Goal: Information Seeking & Learning: Learn about a topic

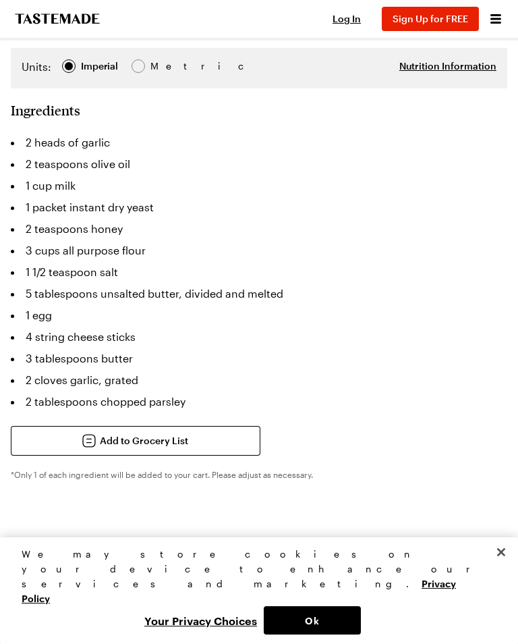
scroll to position [623, 0]
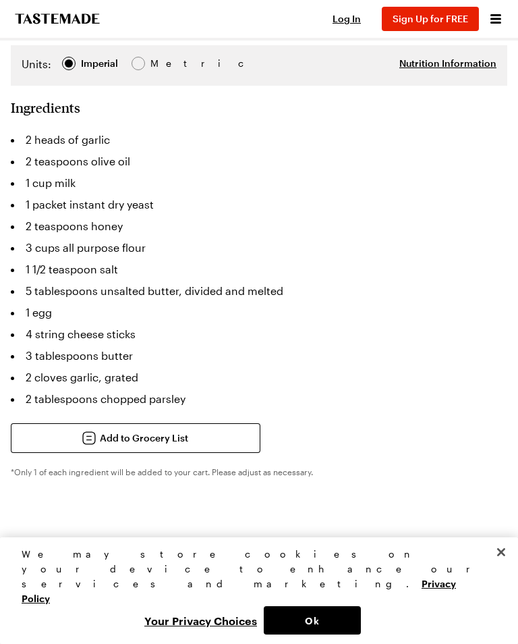
click at [306, 634] on button "Ok" at bounding box center [312, 620] width 97 height 28
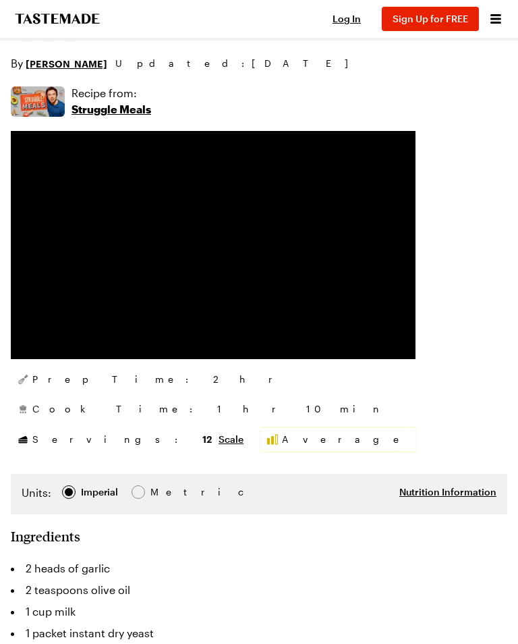
scroll to position [0, 0]
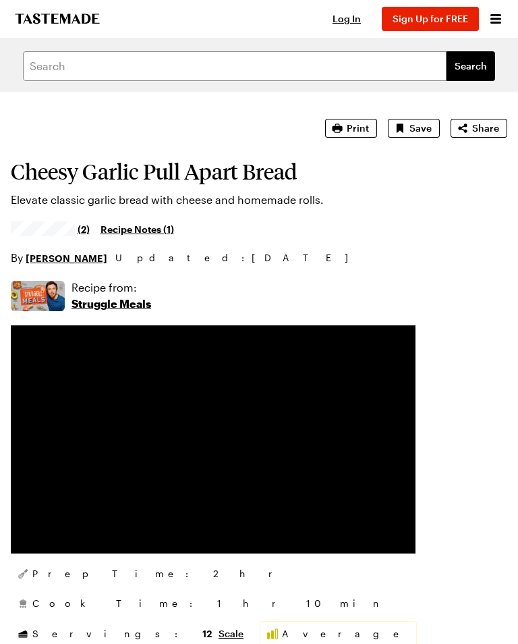
click at [354, 20] on span "Log In" at bounding box center [347, 18] width 28 height 11
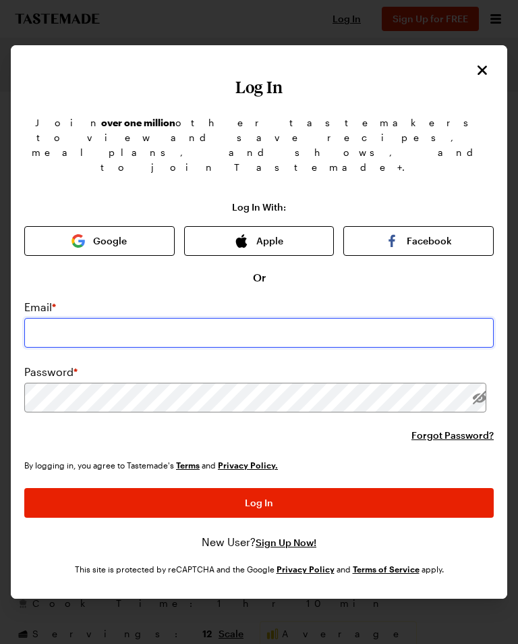
click at [80, 318] on input "email" at bounding box center [258, 333] width 469 height 30
type input "[EMAIL_ADDRESS][DOMAIN_NAME]"
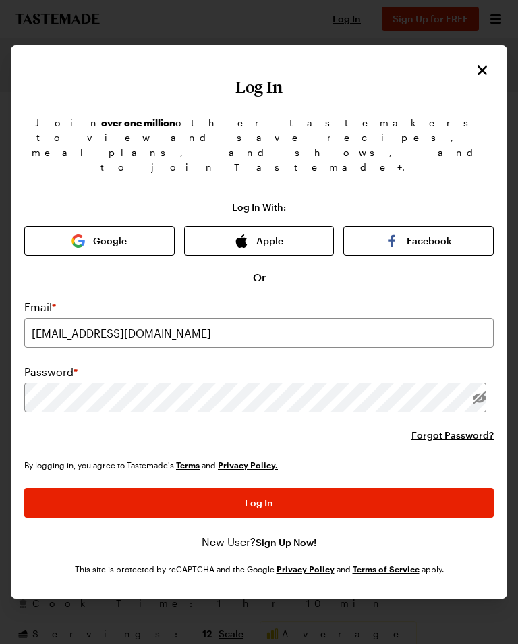
click at [259, 488] on button "Log In" at bounding box center [258, 503] width 469 height 30
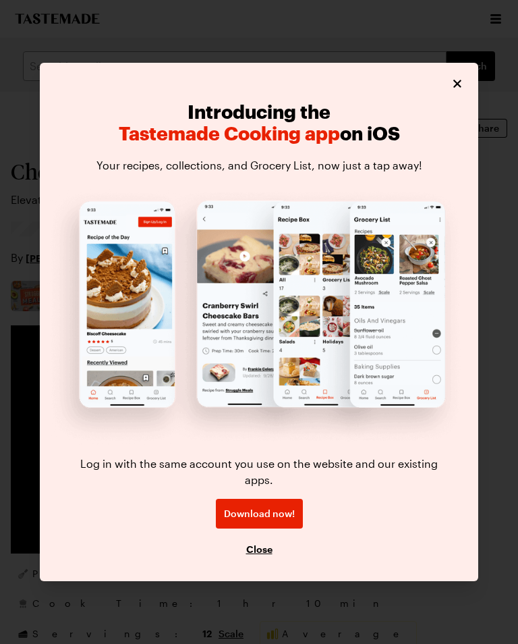
click at [459, 88] on icon "Close" at bounding box center [457, 84] width 8 height 8
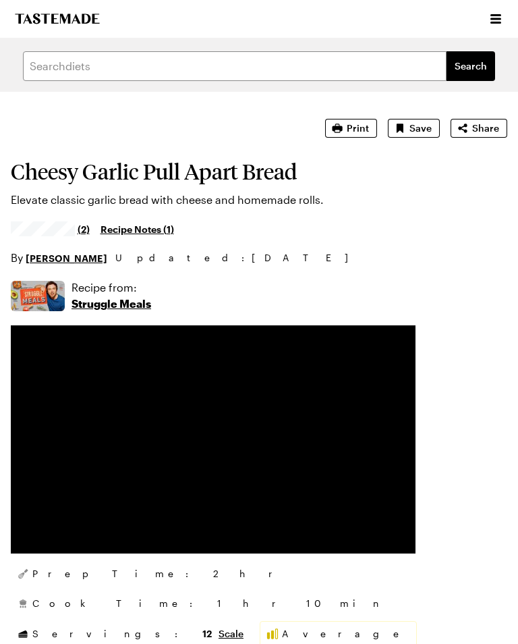
click at [361, 125] on span "Print" at bounding box center [358, 127] width 22 height 13
type textarea "x"
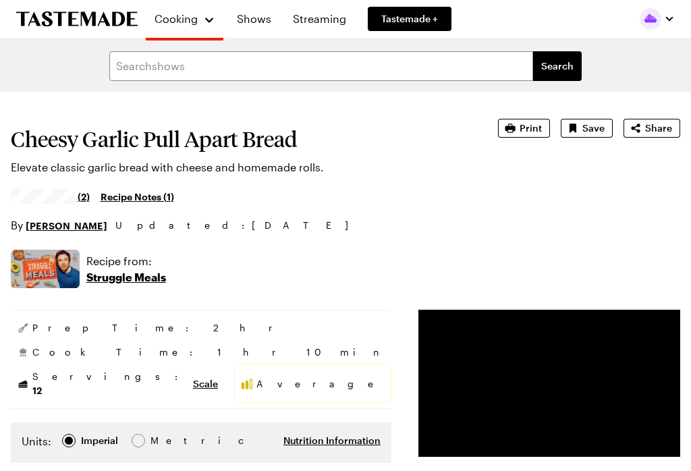
click at [82, 19] on icon "To Tastemade Home Page" at bounding box center [76, 18] width 121 height 15
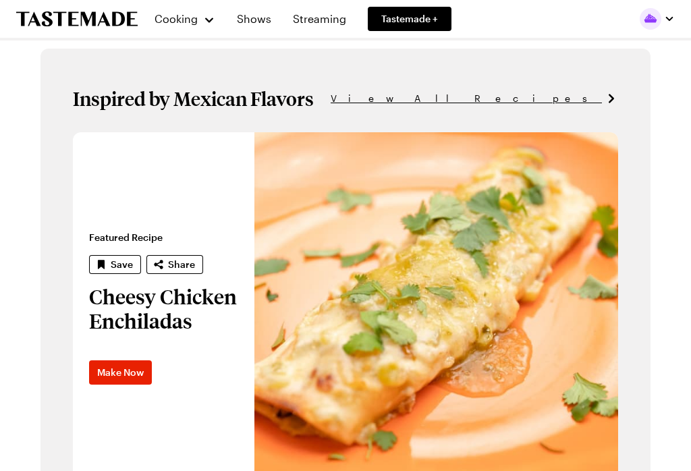
scroll to position [736, 0]
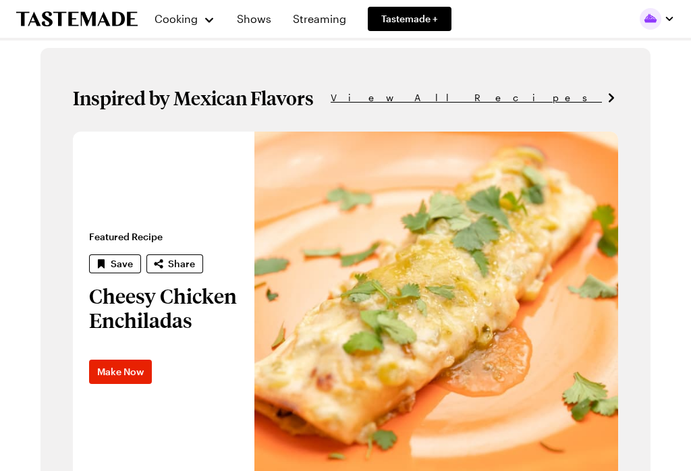
click at [517, 95] on span "View All Recipes" at bounding box center [466, 97] width 271 height 15
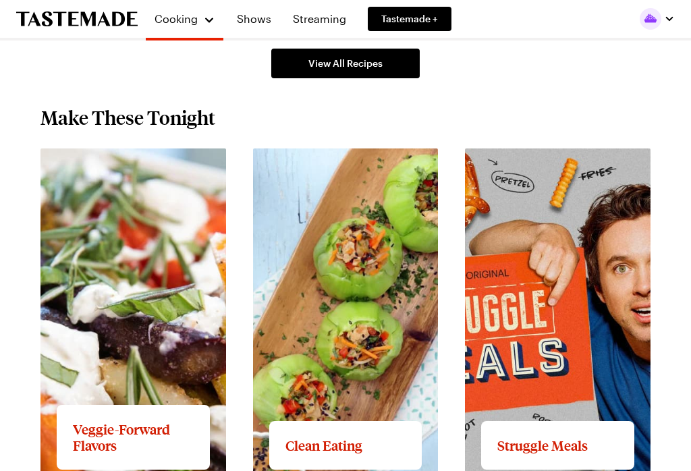
scroll to position [1226, 0]
click at [517, 163] on link "View full content for Struggle Meals" at bounding box center [556, 156] width 183 height 13
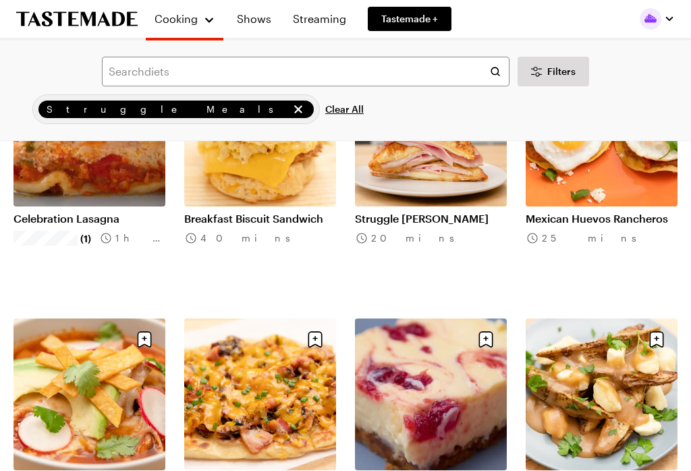
scroll to position [180, 0]
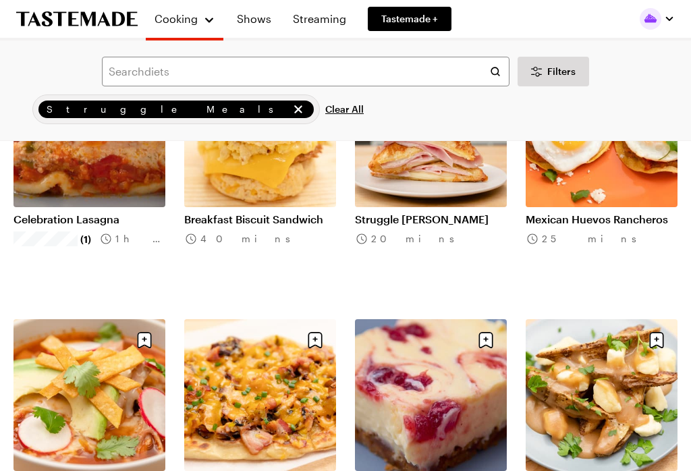
click at [294, 108] on icon "remove Struggle Meals" at bounding box center [298, 109] width 8 height 8
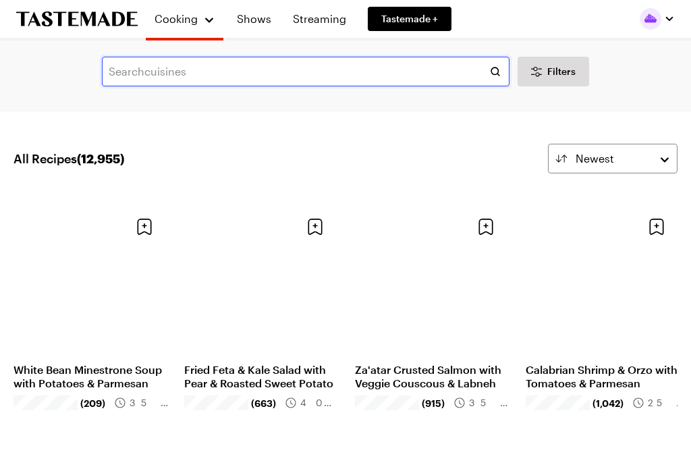
click at [130, 64] on input "text" at bounding box center [305, 72] width 407 height 30
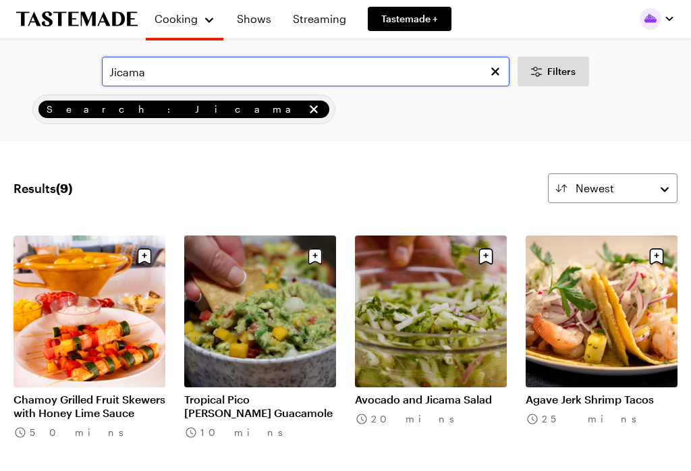
type input "Jicama"
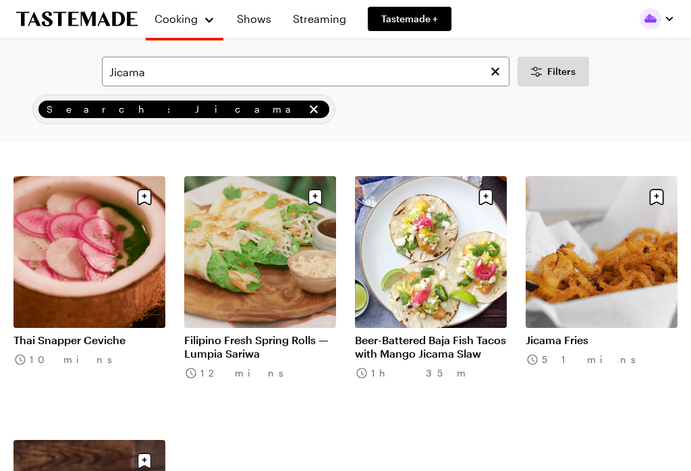
scroll to position [331, 0]
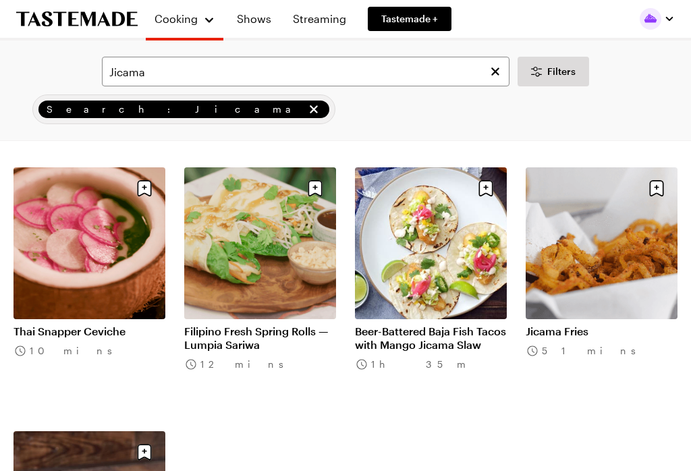
click at [517, 325] on link "Jicama Fries" at bounding box center [601, 331] width 152 height 13
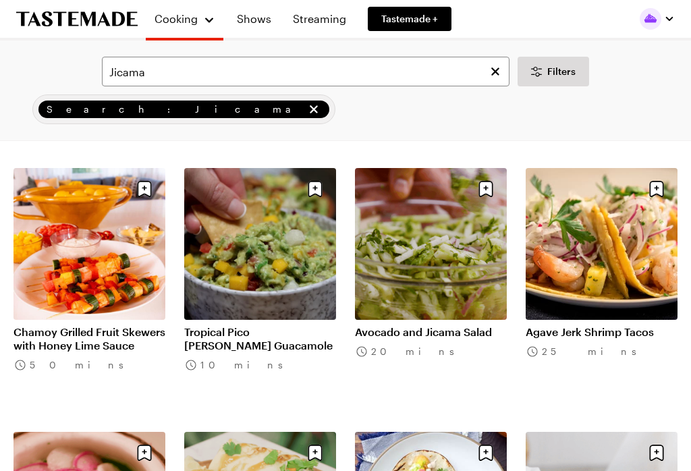
scroll to position [59, 0]
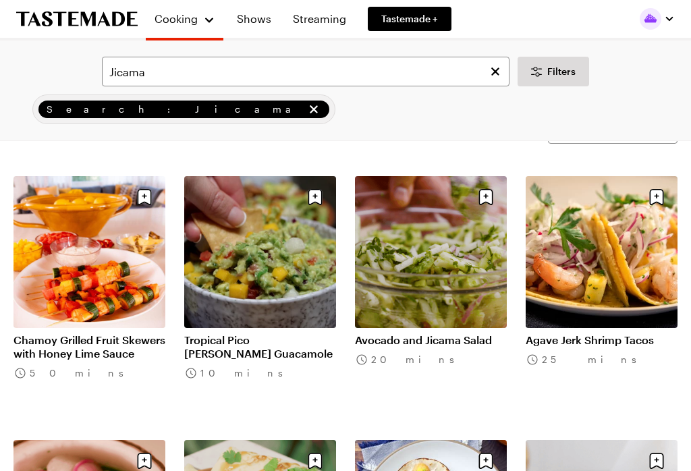
click at [428, 333] on link "Avocado and Jicama Salad" at bounding box center [431, 339] width 152 height 13
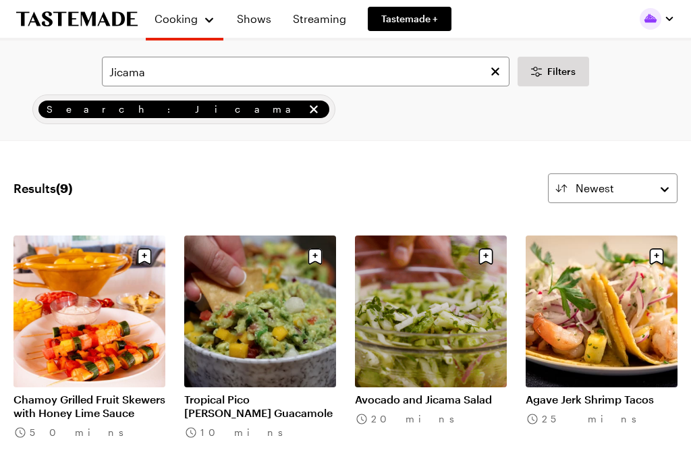
scroll to position [59, 0]
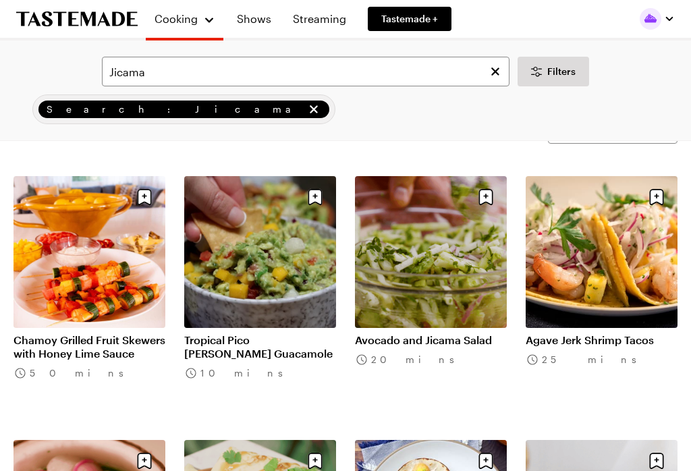
click at [257, 333] on link "Tropical Pico [PERSON_NAME] Guacamole" at bounding box center [260, 346] width 152 height 27
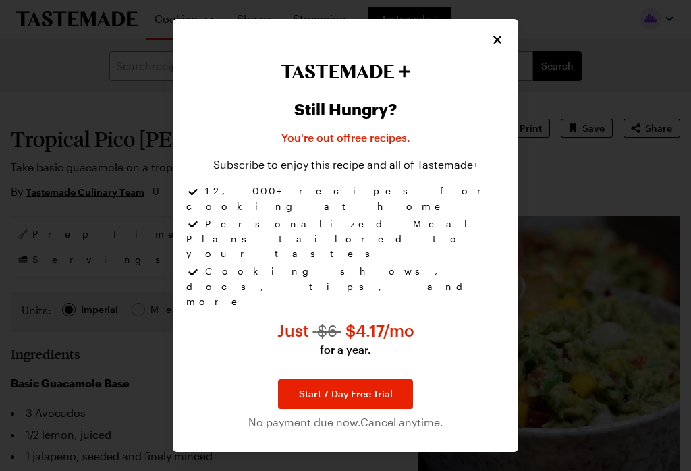
type textarea "x"
click at [494, 47] on icon "Close" at bounding box center [496, 39] width 13 height 13
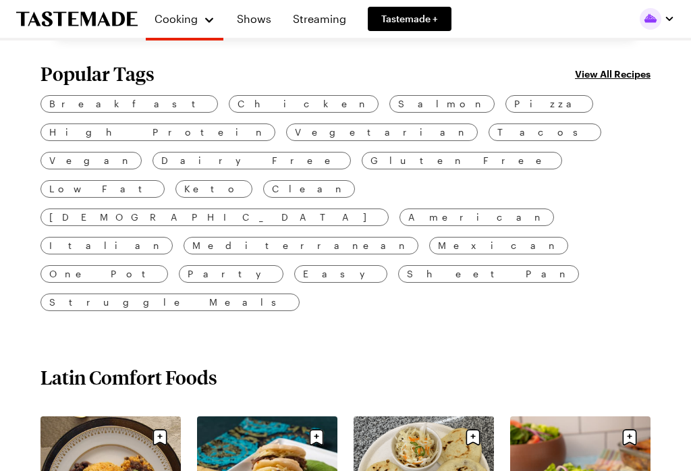
scroll to position [365, 0]
click at [291, 295] on span "Struggle Meals" at bounding box center [169, 302] width 241 height 15
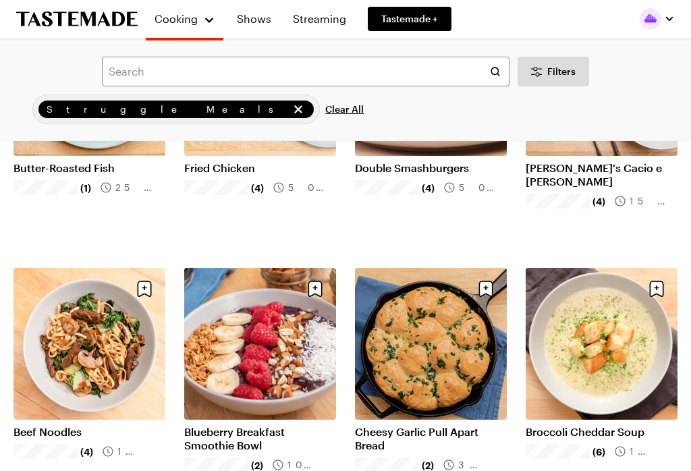
scroll to position [759, 0]
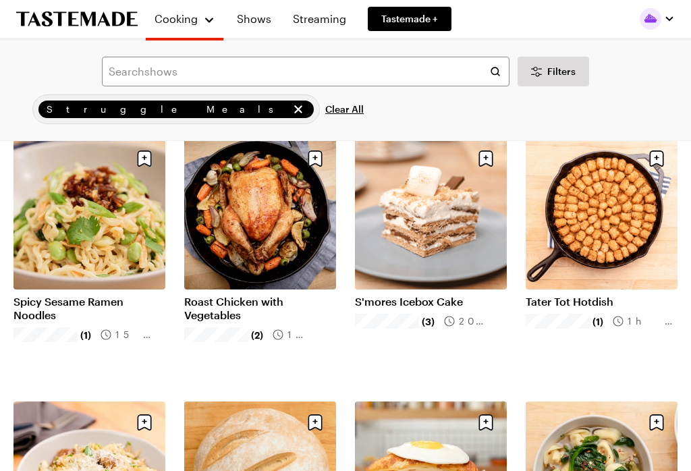
scroll to position [1416, 0]
